Goal: Task Accomplishment & Management: Manage account settings

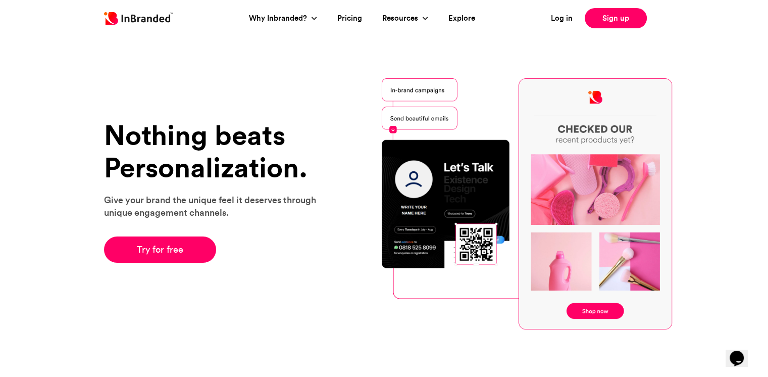
click at [63, 181] on div "Nothing beats Personalization. Give your brand the unique feel it deserves thro…" at bounding box center [384, 204] width 768 height 352
click at [136, 252] on link "Try for free" at bounding box center [160, 249] width 113 height 26
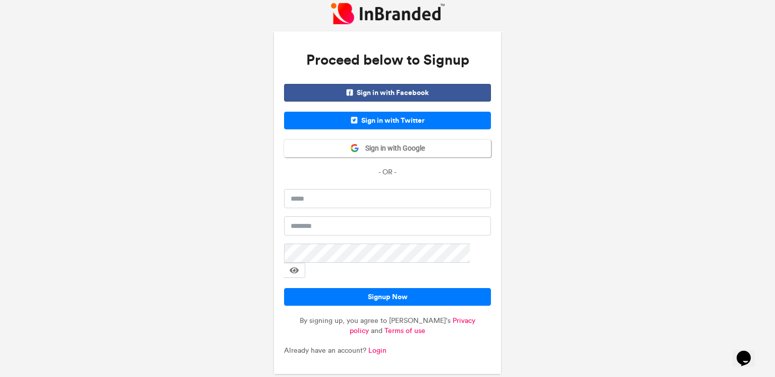
click at [410, 153] on span "Sign in with Google" at bounding box center [392, 148] width 66 height 10
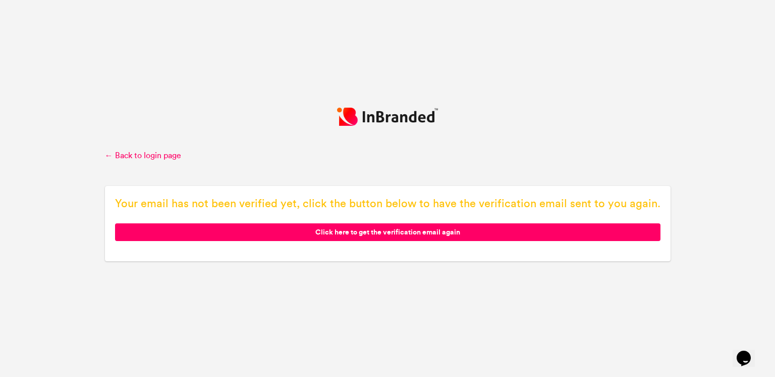
click at [510, 139] on div "← Back to login page Your email has not been verified yet, click the button bel…" at bounding box center [388, 189] width 566 height 162
click at [384, 232] on span "Click here to get the verification email again" at bounding box center [388, 232] width 546 height 18
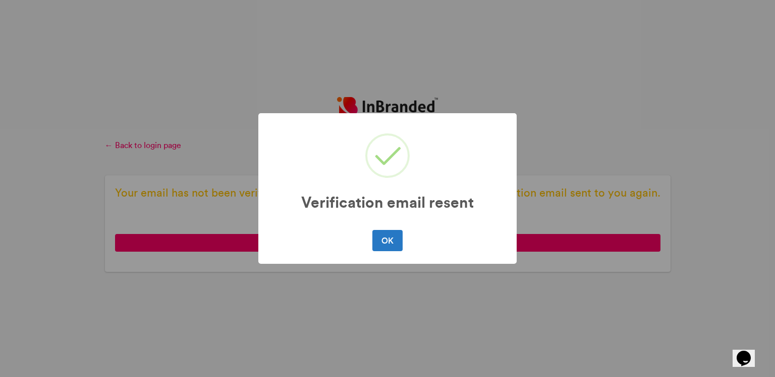
click at [383, 243] on button "OK" at bounding box center [388, 240] width 30 height 21
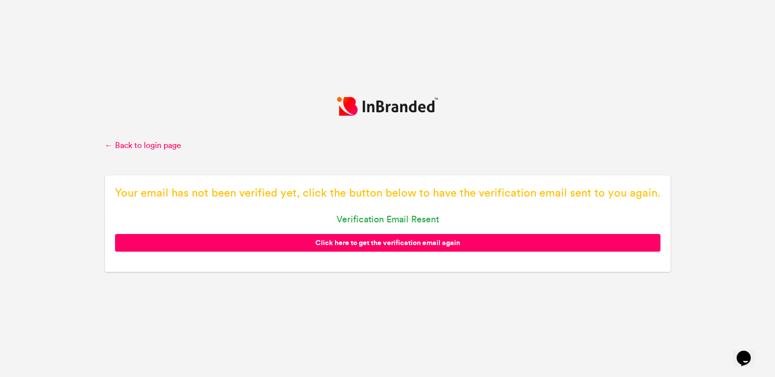
click at [148, 150] on link "← Back to login page" at bounding box center [388, 145] width 566 height 11
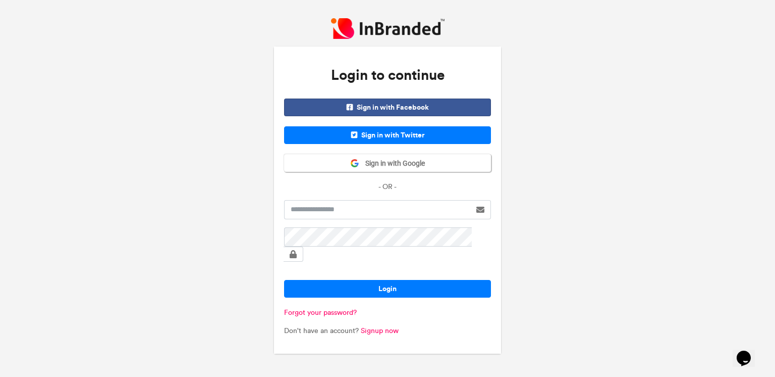
click at [586, 110] on div "Login to continue Sign in with Facebook Sign in with Twitter Sign in with Googl…" at bounding box center [387, 188] width 775 height 377
click at [219, 113] on div "Login to continue Sign in with Facebook Sign in with Twitter Sign in with Googl…" at bounding box center [387, 188] width 775 height 377
click at [321, 167] on button "Sign in with Google" at bounding box center [387, 163] width 207 height 18
